Goal: Information Seeking & Learning: Learn about a topic

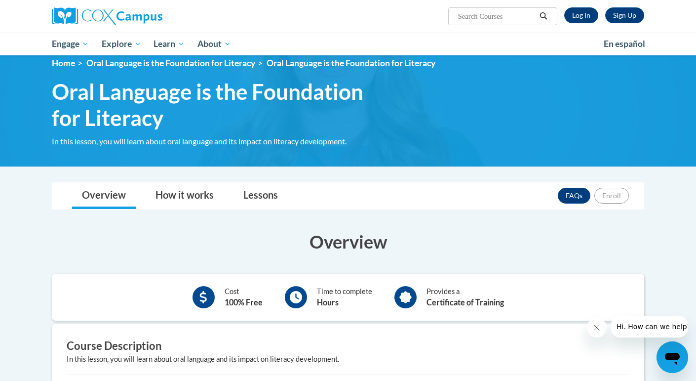
scroll to position [10, 0]
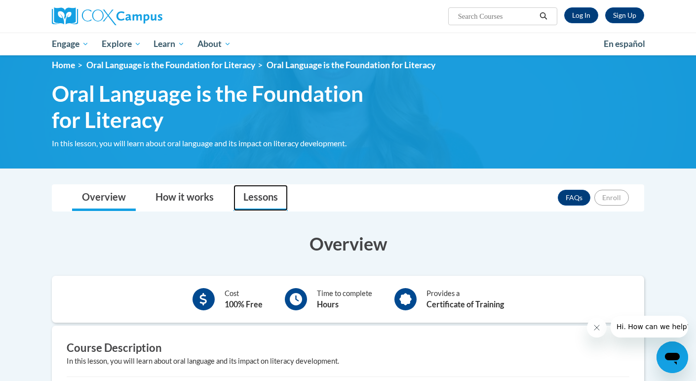
click at [267, 195] on link "Lessons" at bounding box center [261, 198] width 54 height 26
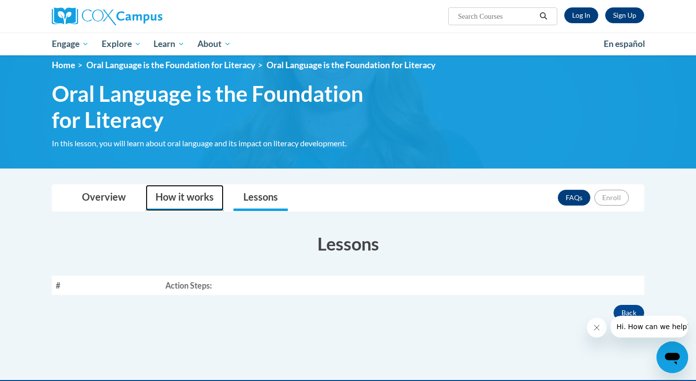
click at [203, 188] on link "How it works" at bounding box center [185, 198] width 78 height 26
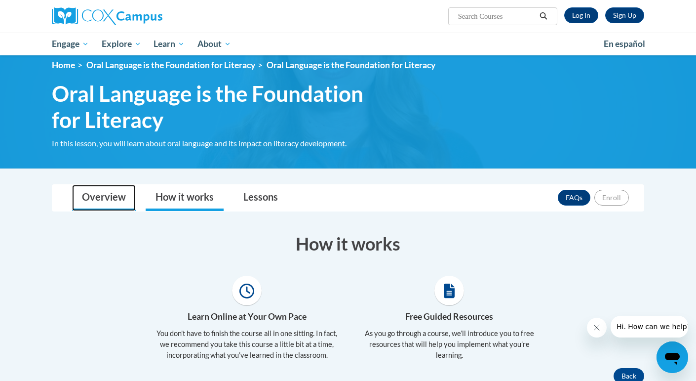
click at [119, 191] on link "Overview" at bounding box center [104, 198] width 64 height 26
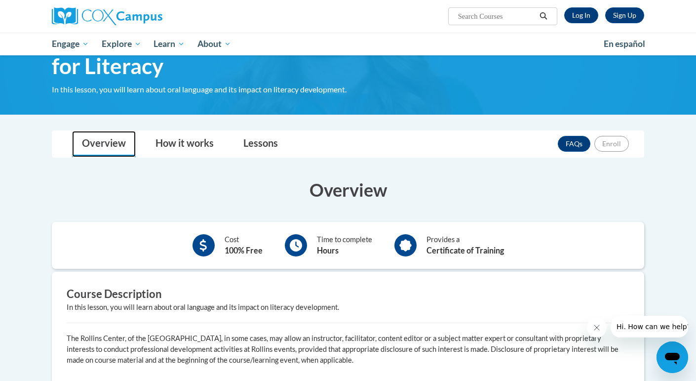
scroll to position [61, 0]
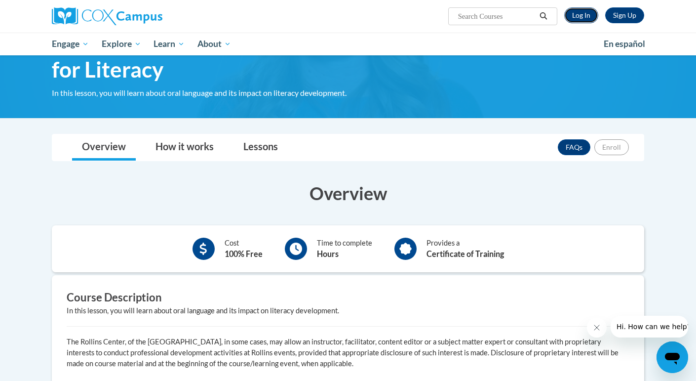
click at [587, 10] on link "Log In" at bounding box center [581, 15] width 34 height 16
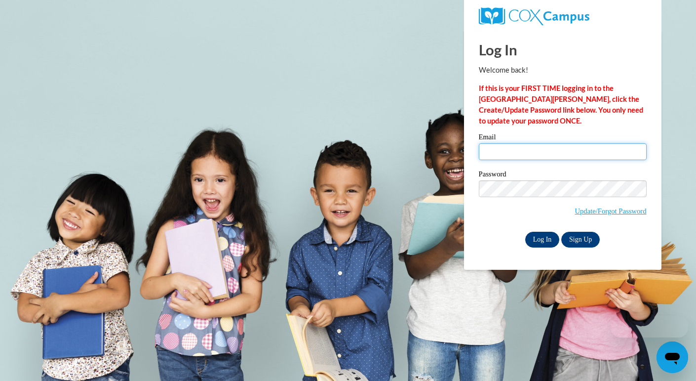
type input "huenemi@rbsd.k12.wi.us"
click at [540, 240] on input "Log In" at bounding box center [542, 240] width 35 height 16
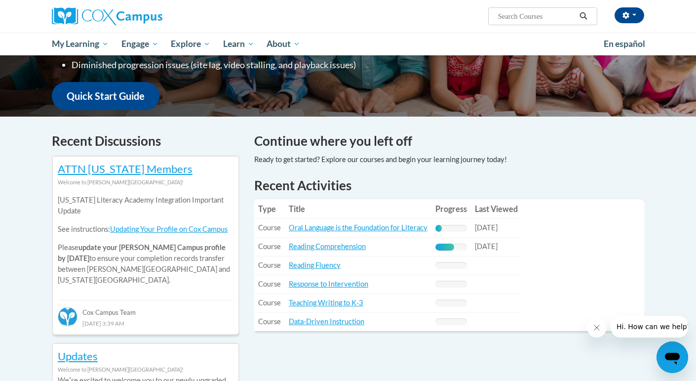
scroll to position [245, 0]
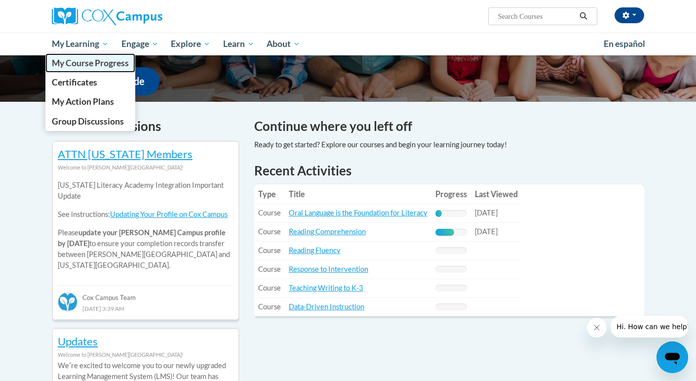
click at [87, 69] on link "My Course Progress" at bounding box center [90, 62] width 90 height 19
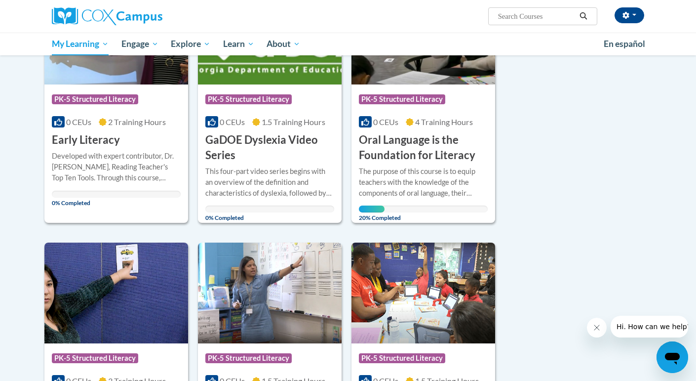
scroll to position [458, 0]
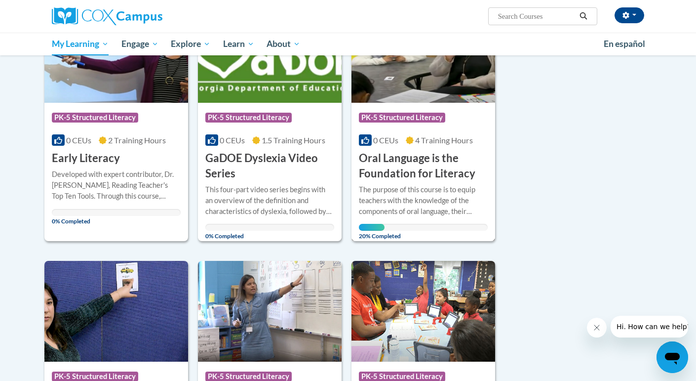
click at [380, 176] on h3 "Oral Language is the Foundation for Literacy" at bounding box center [423, 166] width 129 height 31
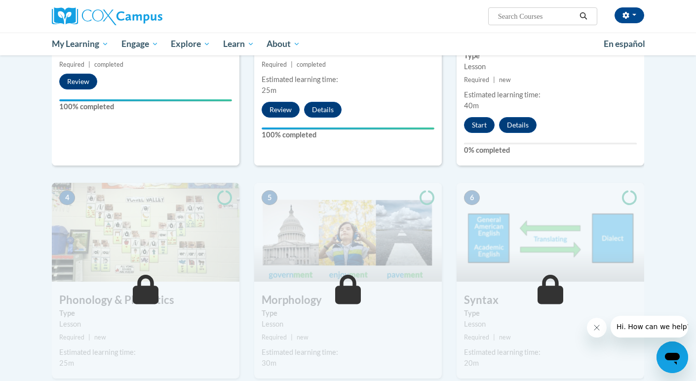
scroll to position [399, 0]
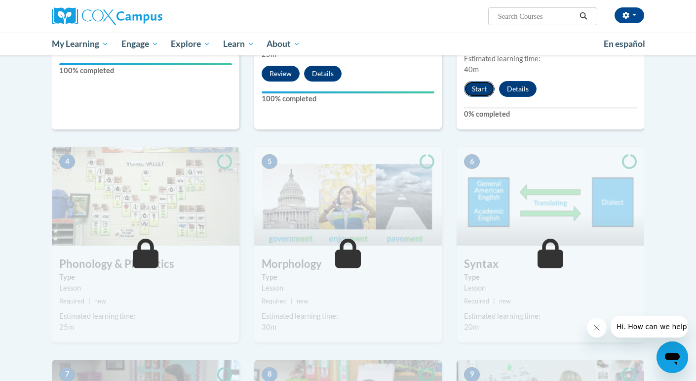
click at [475, 87] on button "Start" at bounding box center [479, 89] width 31 height 16
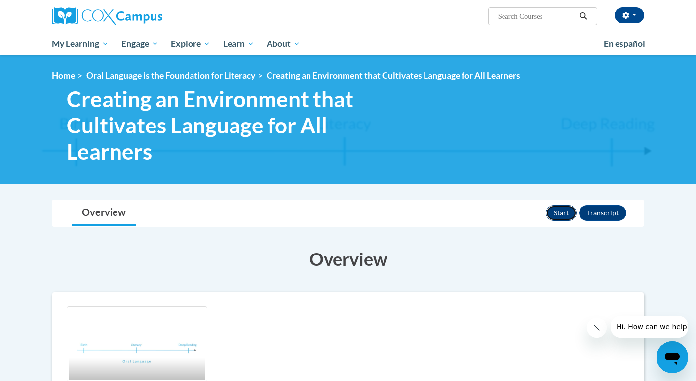
click at [555, 209] on button "Start" at bounding box center [561, 213] width 31 height 16
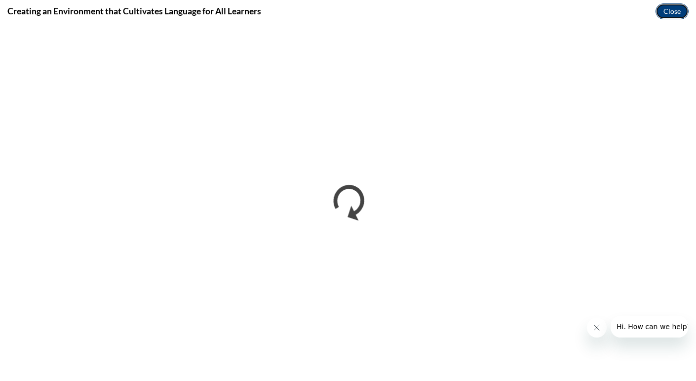
click at [684, 6] on button "Close" at bounding box center [672, 11] width 33 height 16
